Goal: Find specific page/section: Find specific page/section

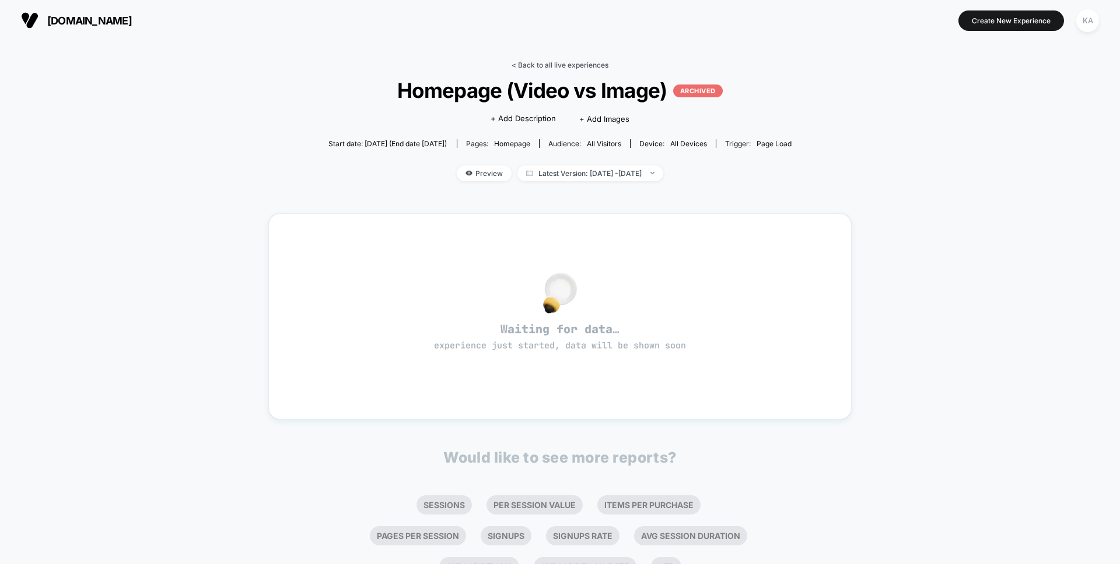
click at [527, 63] on link "< Back to all live experiences" at bounding box center [559, 65] width 97 height 9
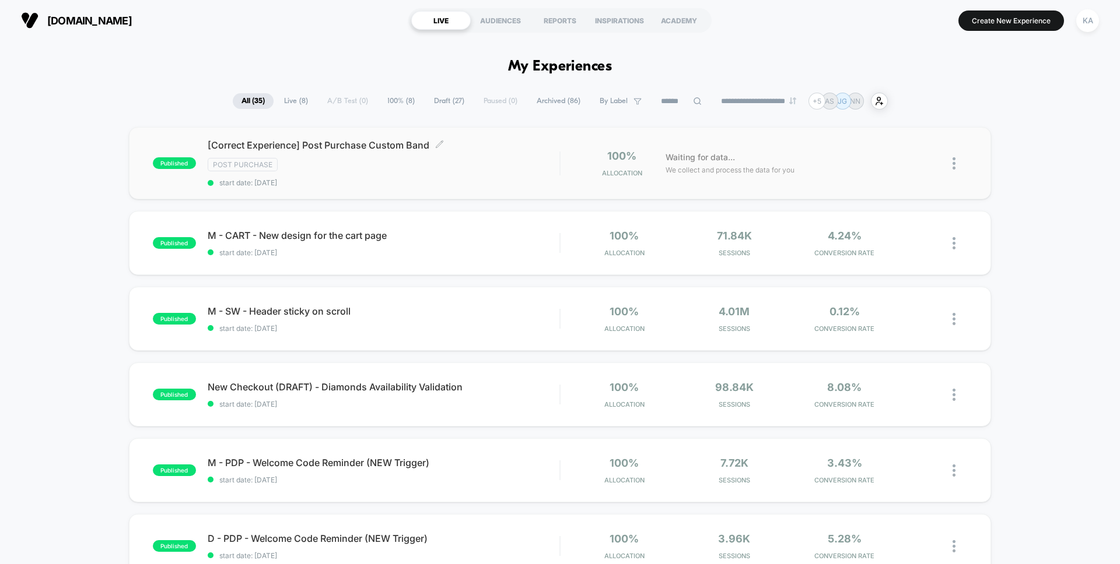
click at [336, 145] on span "[Correct Experience] Post Purchase Custom Band Click to edit experience details" at bounding box center [384, 145] width 352 height 12
